Goal: Find specific page/section: Find specific page/section

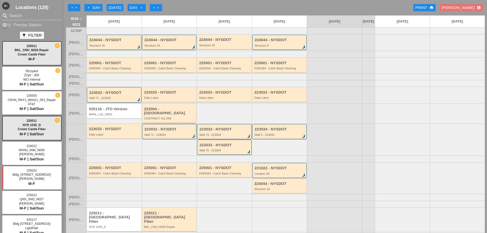
click at [154, 117] on div "CONTRACT #11-558" at bounding box center [169, 118] width 51 height 3
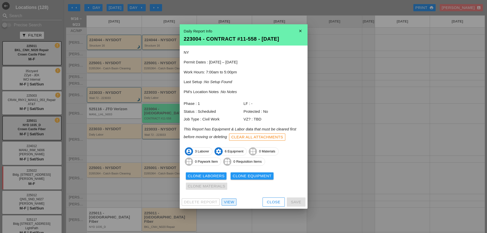
click at [233, 200] on div "View" at bounding box center [229, 202] width 10 height 6
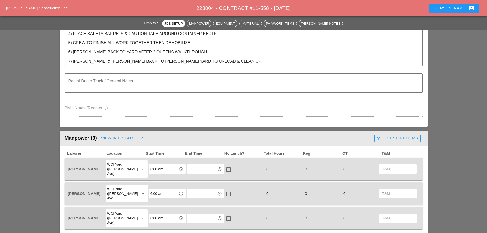
scroll to position [256, 0]
